Goal: Task Accomplishment & Management: Manage account settings

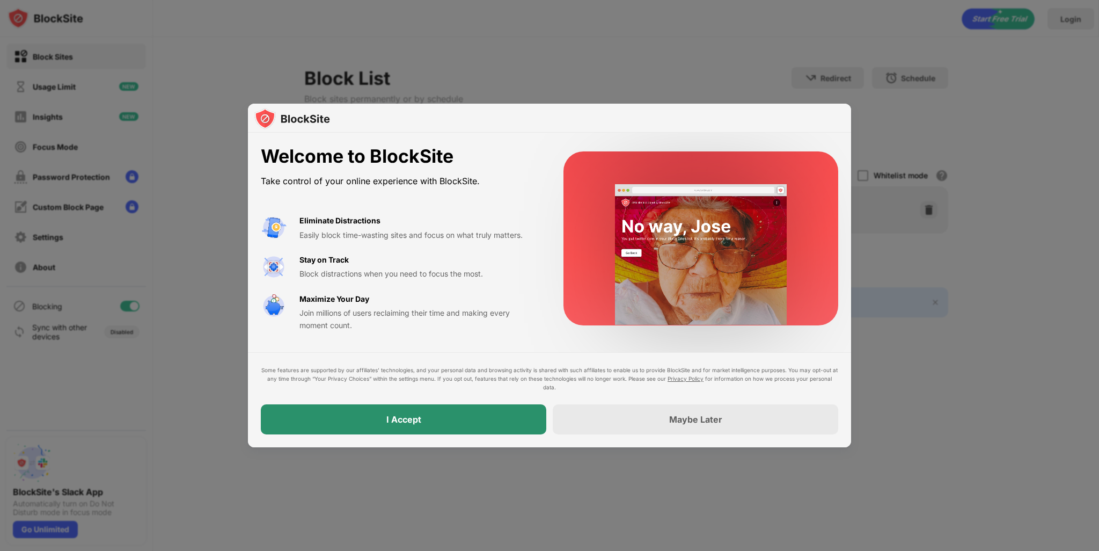
click at [409, 424] on div "I Accept" at bounding box center [404, 419] width 35 height 11
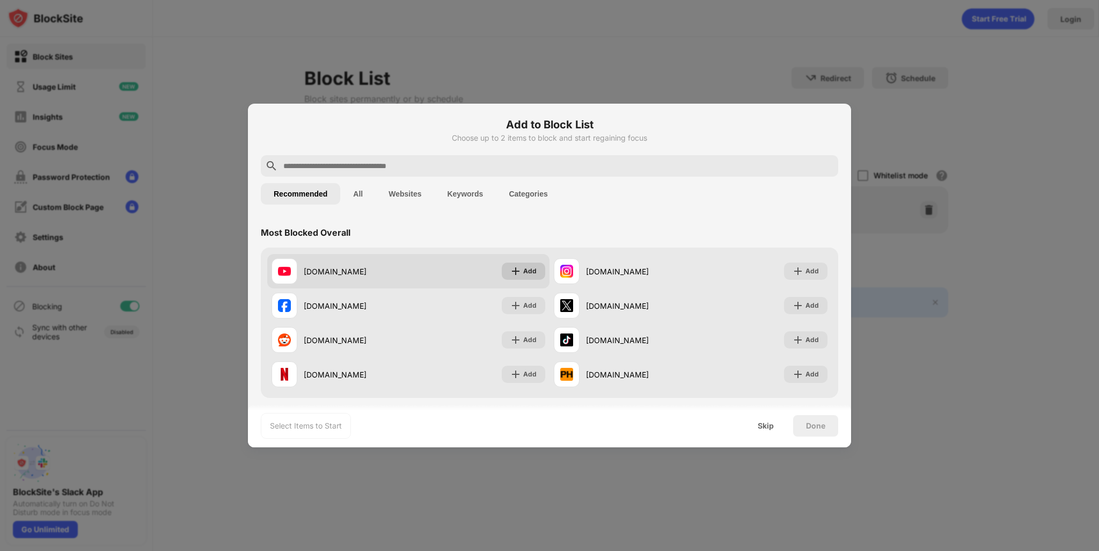
click at [528, 271] on div "Add" at bounding box center [529, 271] width 13 height 11
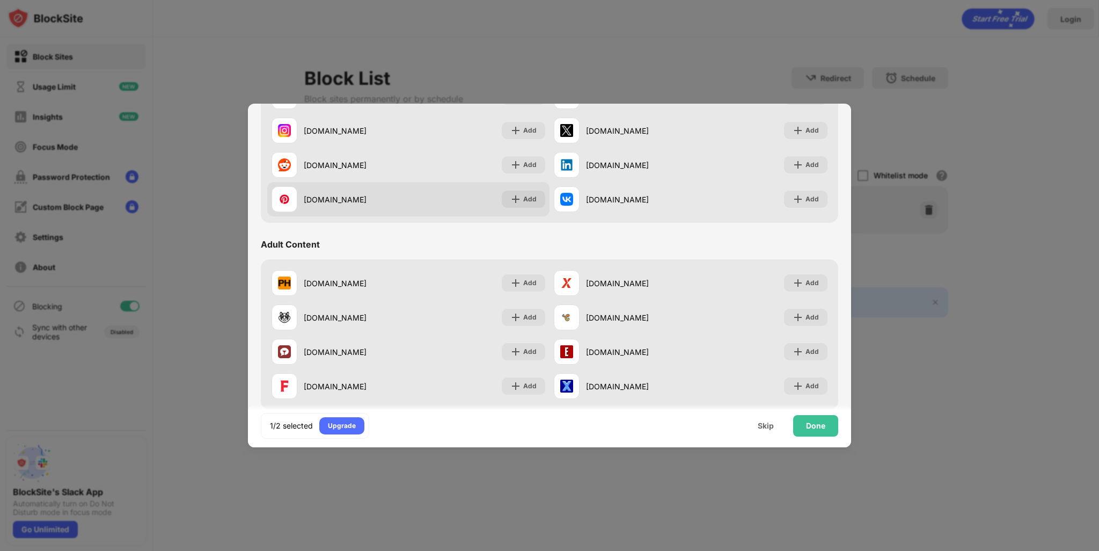
scroll to position [376, 0]
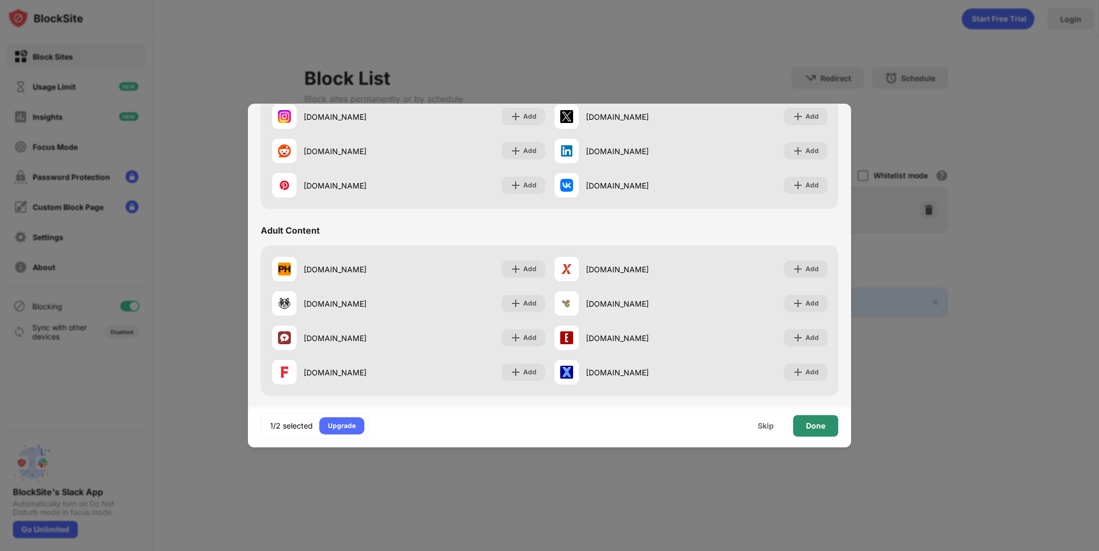
click at [814, 425] on div "Done" at bounding box center [815, 425] width 19 height 9
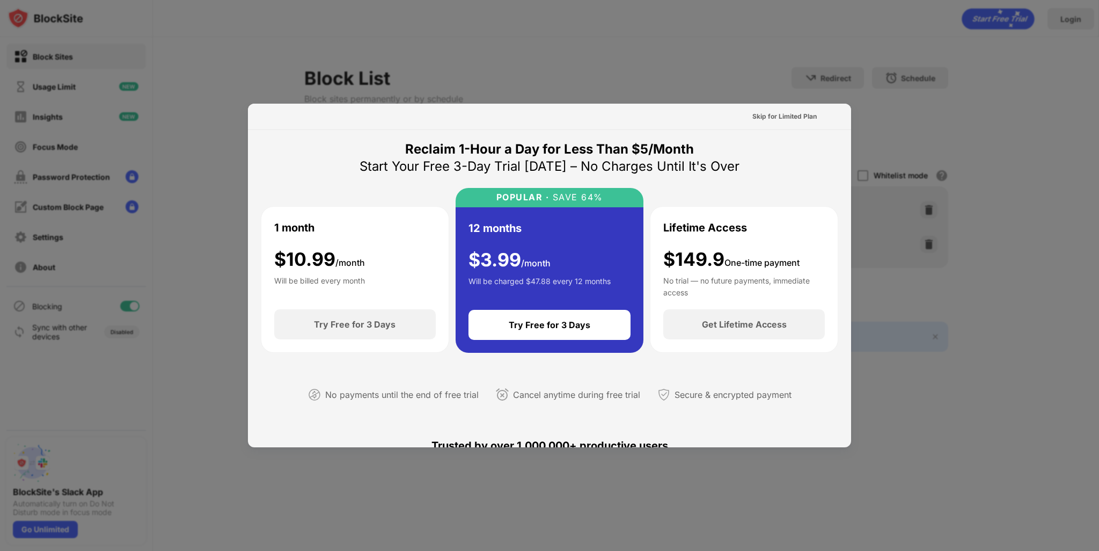
scroll to position [0, 0]
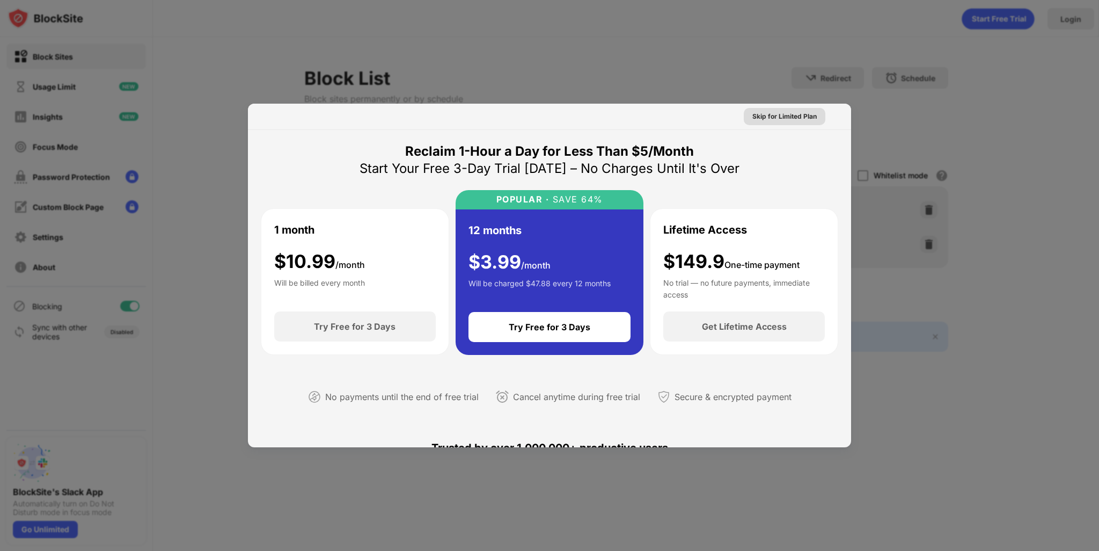
click at [782, 117] on div "Skip for Limited Plan" at bounding box center [785, 116] width 64 height 11
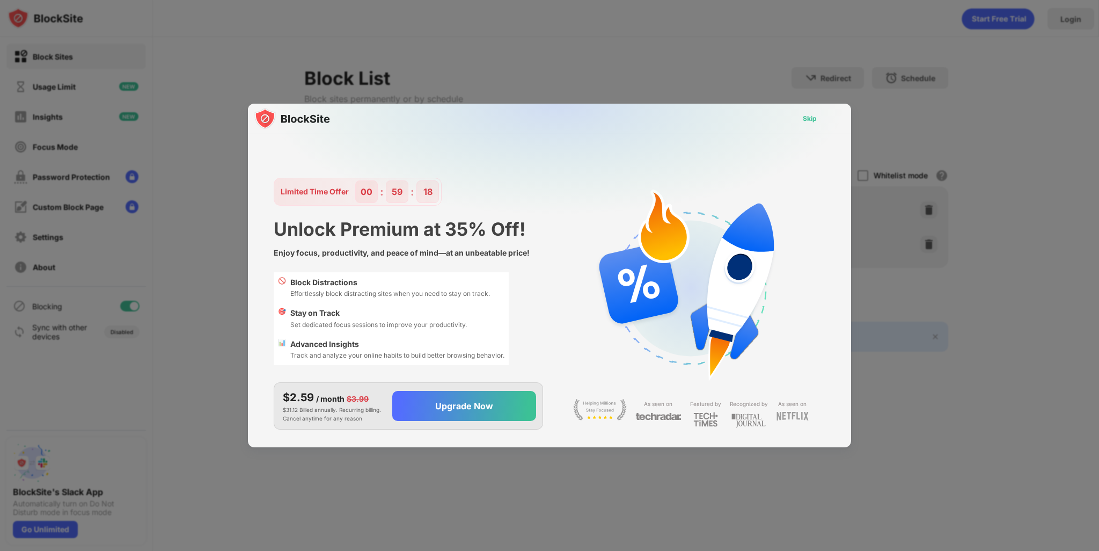
click at [805, 118] on div "Skip" at bounding box center [810, 118] width 14 height 11
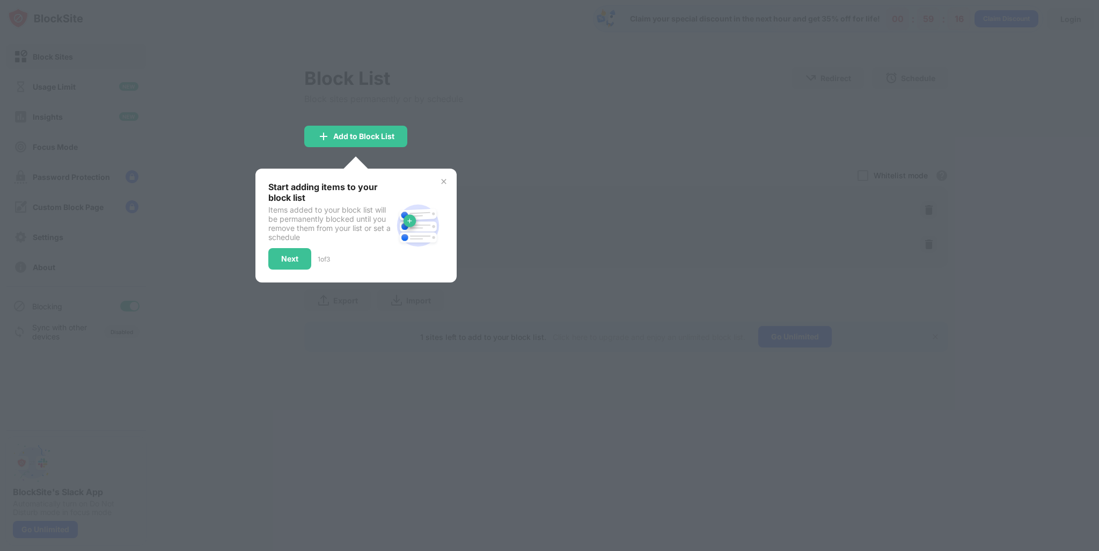
click at [447, 179] on img at bounding box center [444, 181] width 9 height 9
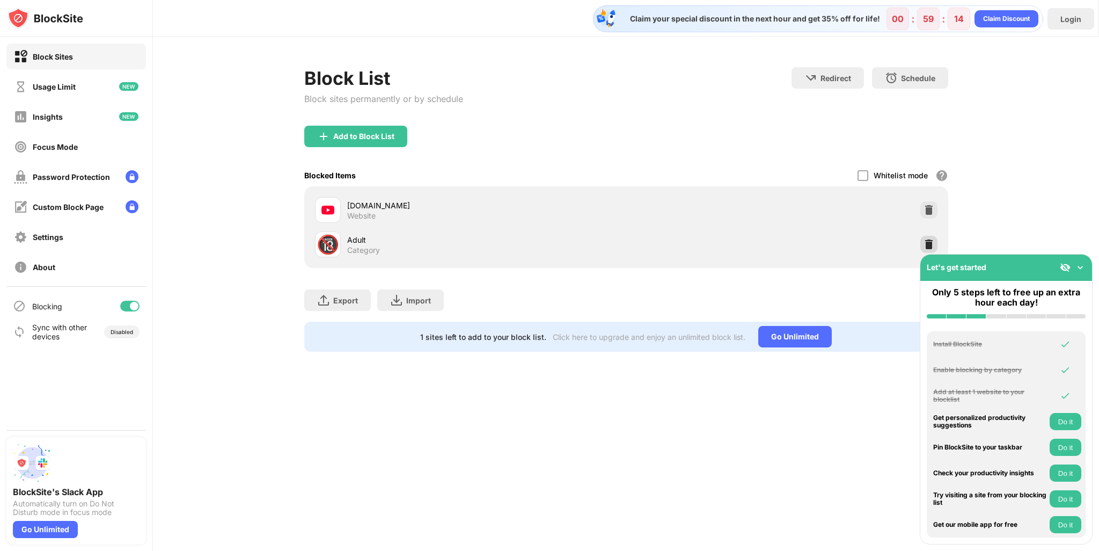
click at [928, 241] on img at bounding box center [929, 244] width 11 height 11
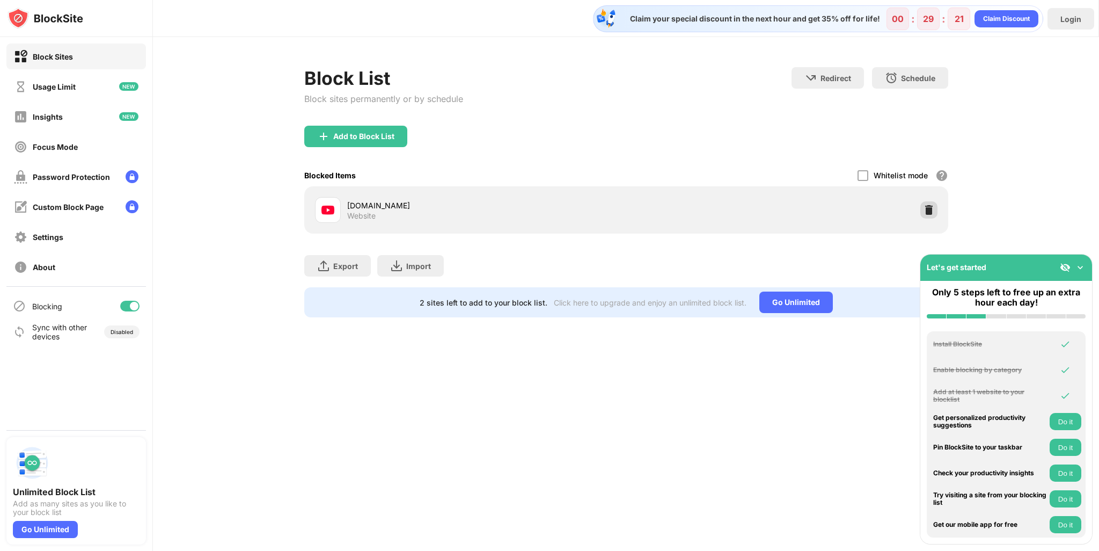
click at [933, 209] on img at bounding box center [929, 210] width 11 height 11
